Goal: Find specific page/section: Find specific page/section

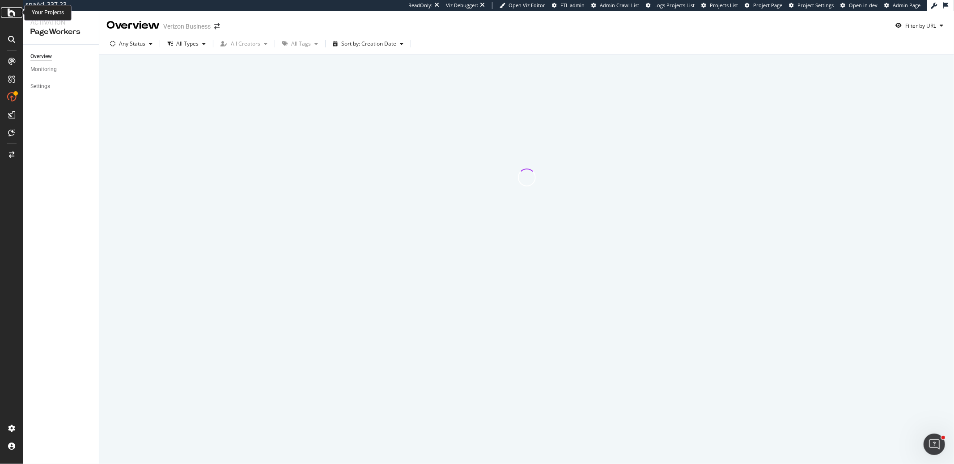
click at [5, 12] on div at bounding box center [11, 12] width 21 height 11
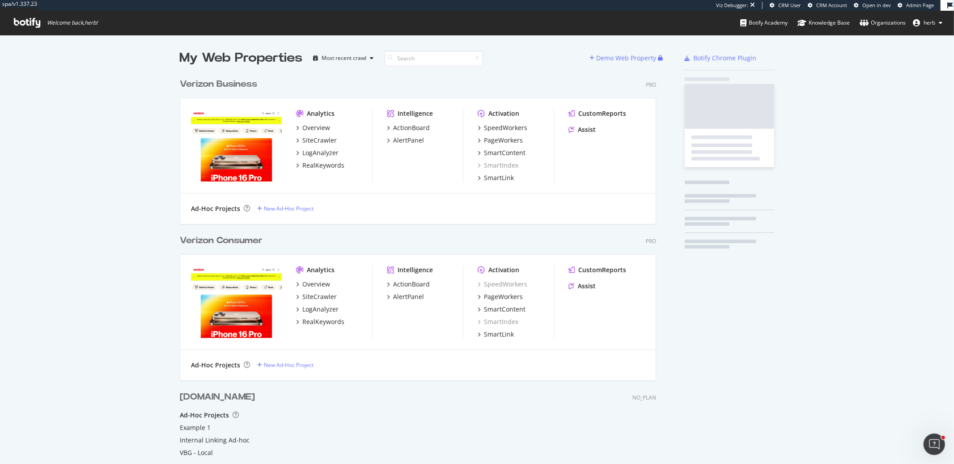
scroll to position [439, 484]
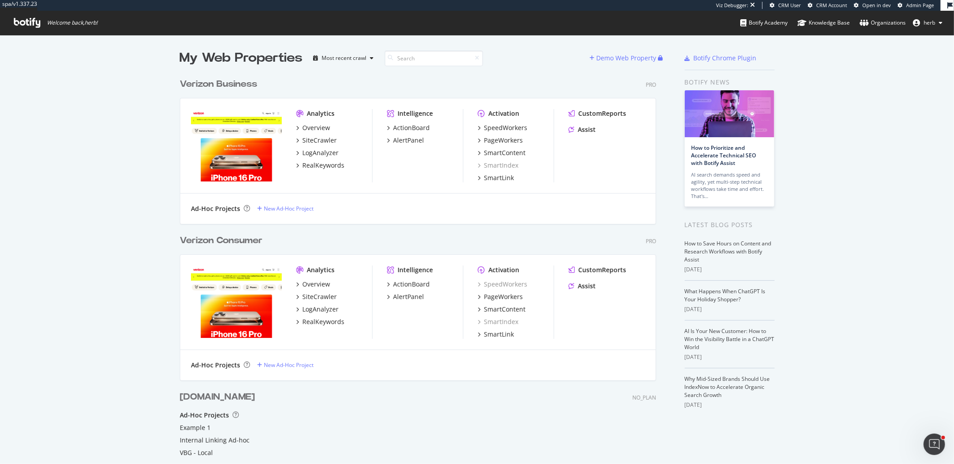
click at [243, 241] on div "Verizon Consumer" at bounding box center [221, 240] width 83 height 13
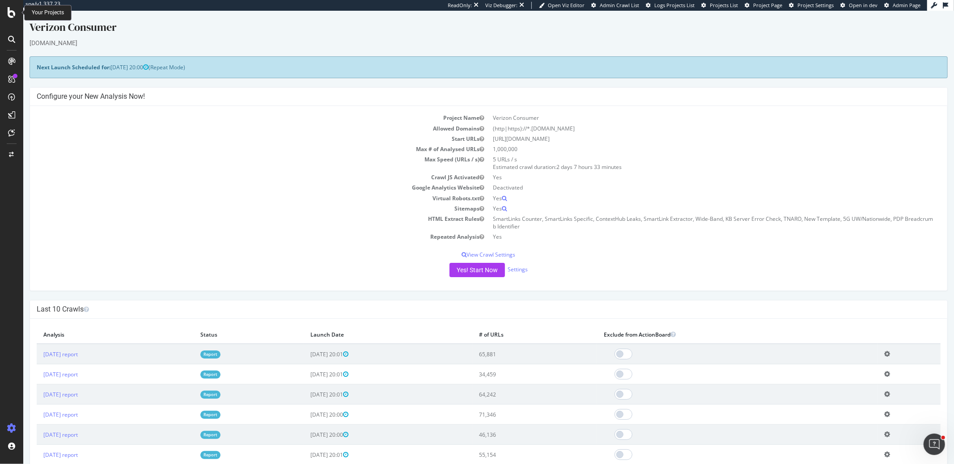
click at [4, 11] on div at bounding box center [11, 12] width 21 height 11
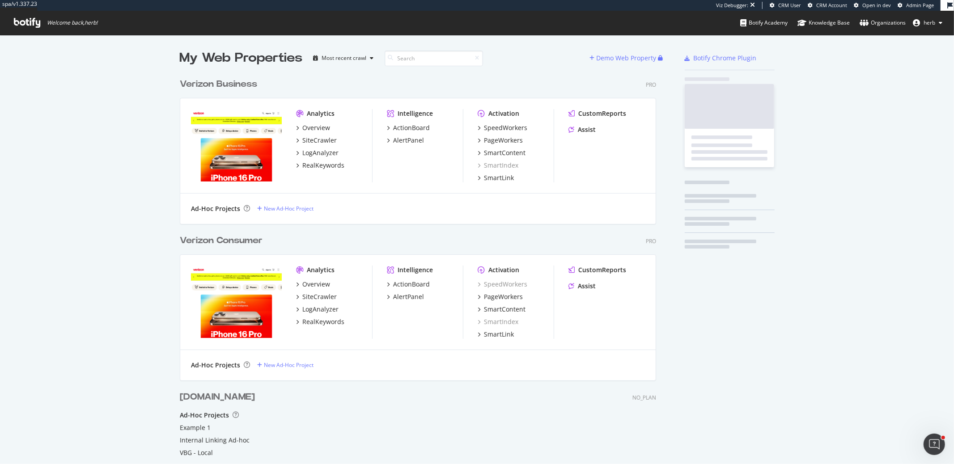
scroll to position [439, 484]
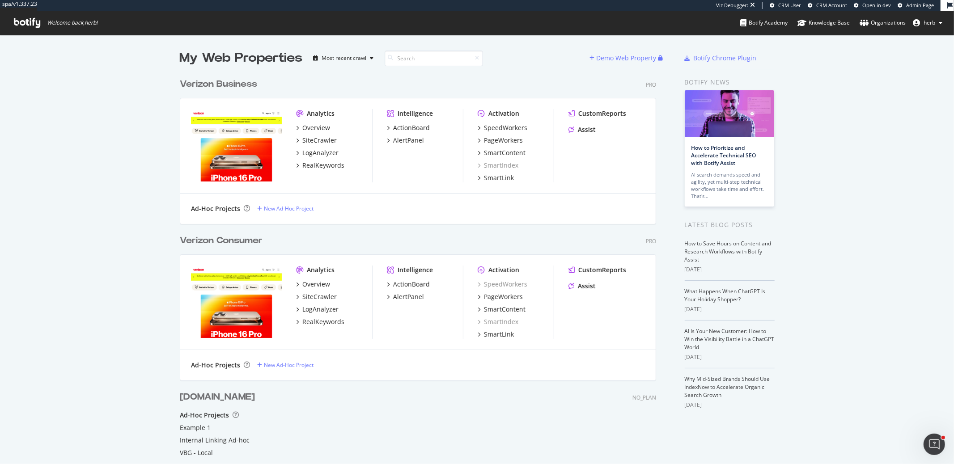
click at [236, 85] on div "Verizon Business" at bounding box center [218, 84] width 77 height 13
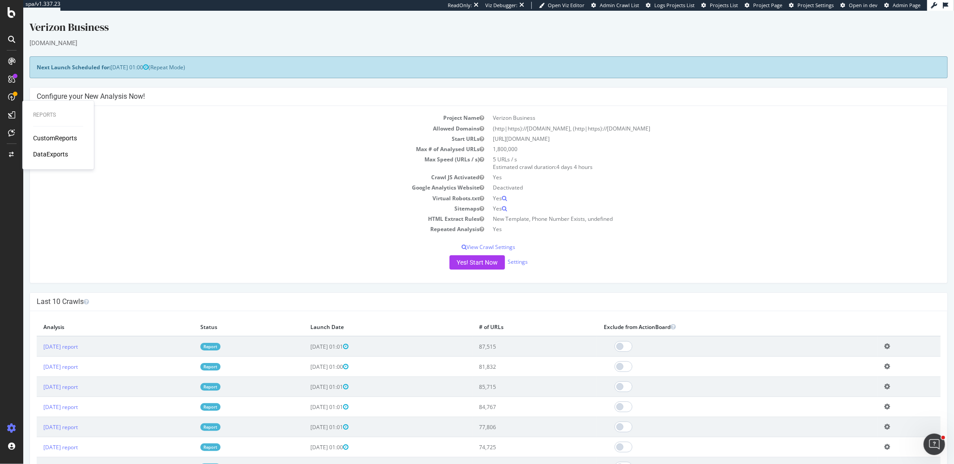
click at [37, 151] on div "DataExports" at bounding box center [50, 154] width 35 height 9
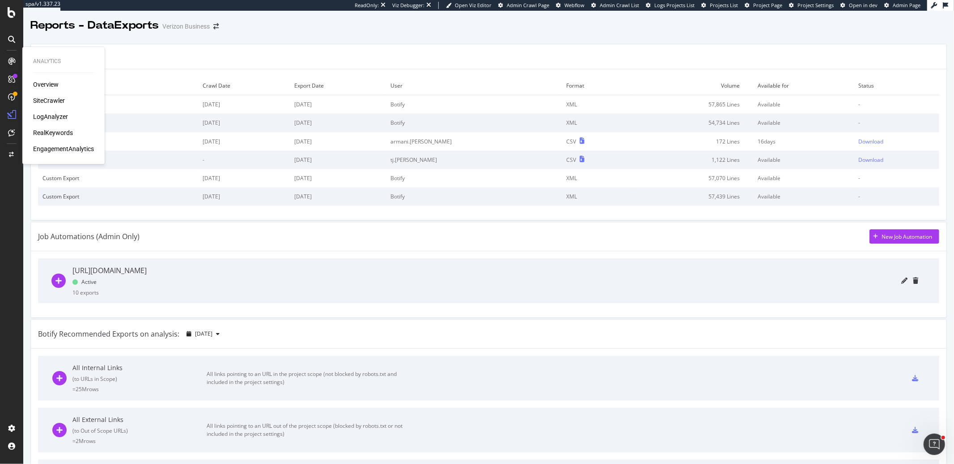
click at [49, 114] on div "LogAnalyzer" at bounding box center [50, 116] width 35 height 9
